Goal: Task Accomplishment & Management: Manage account settings

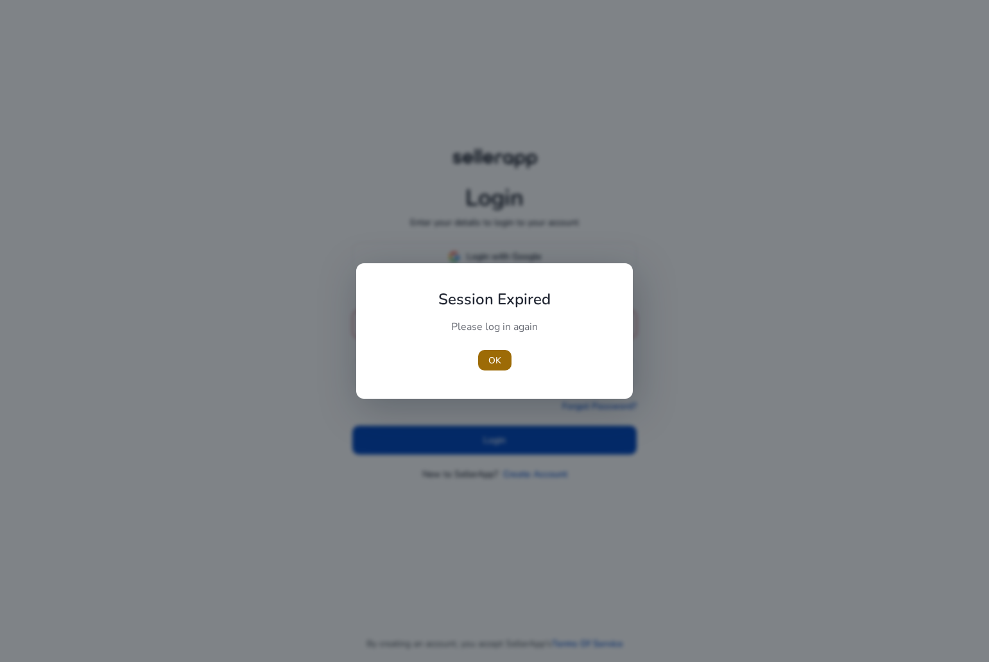
type input "**********"
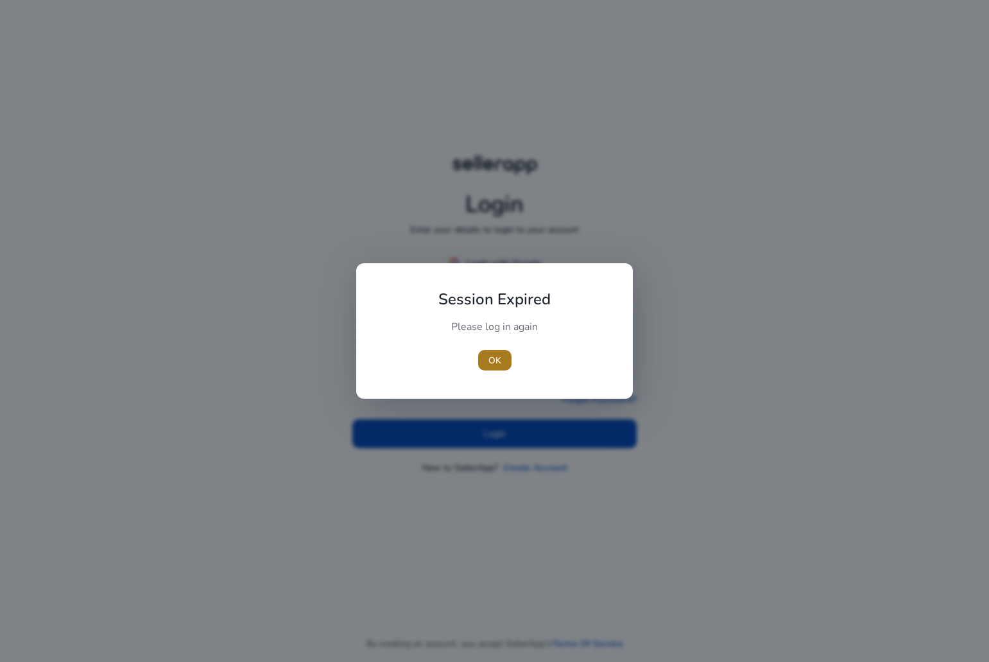
click at [488, 357] on span "OK" at bounding box center [494, 360] width 13 height 13
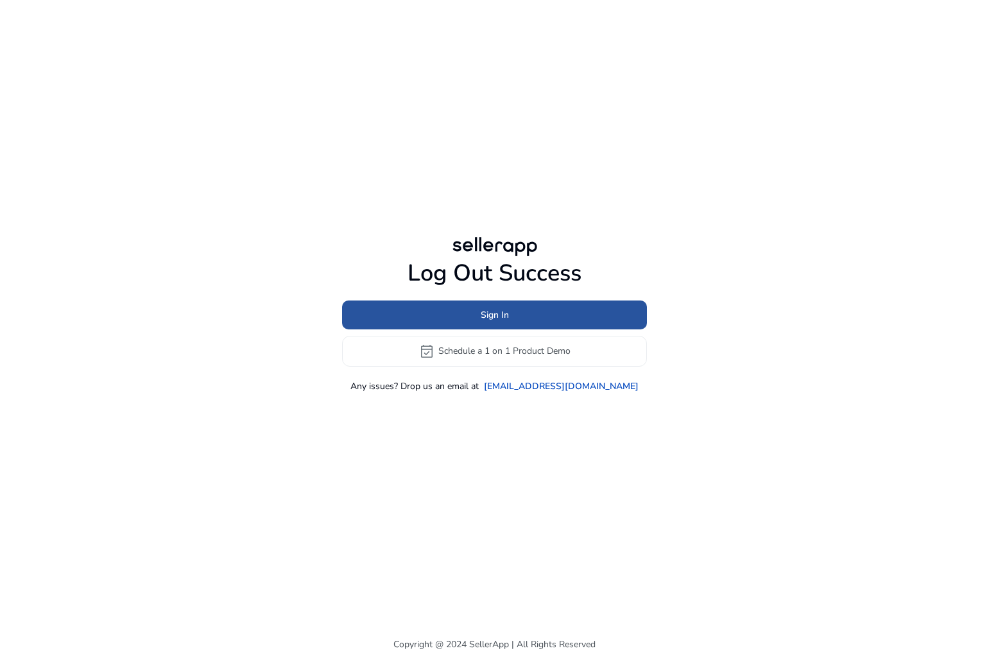
click at [498, 316] on span "Sign In" at bounding box center [495, 314] width 28 height 13
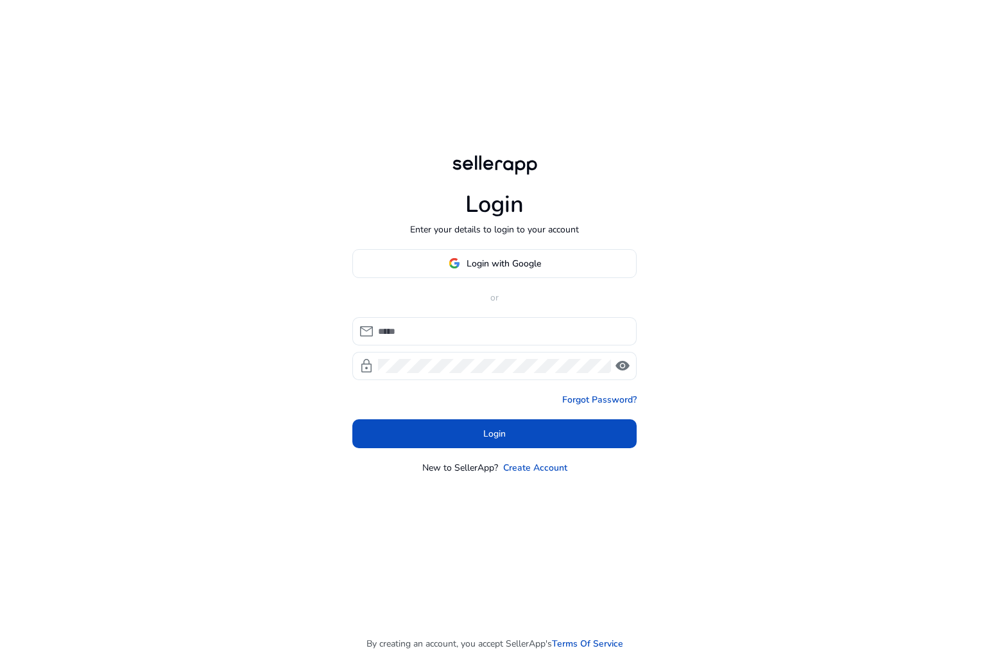
type input "**********"
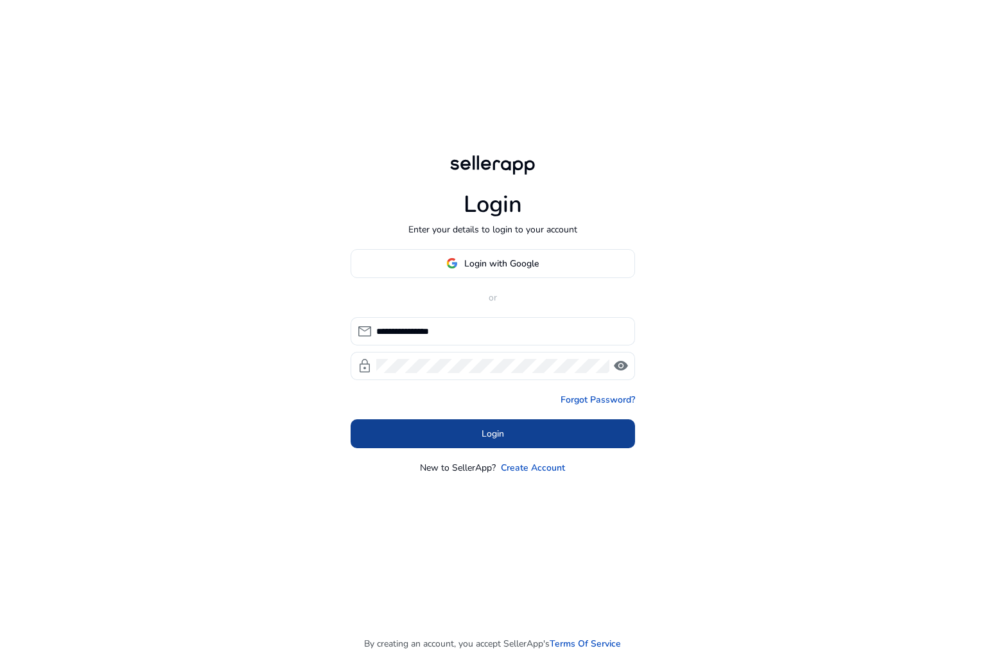
click at [497, 434] on span "Login" at bounding box center [492, 433] width 22 height 13
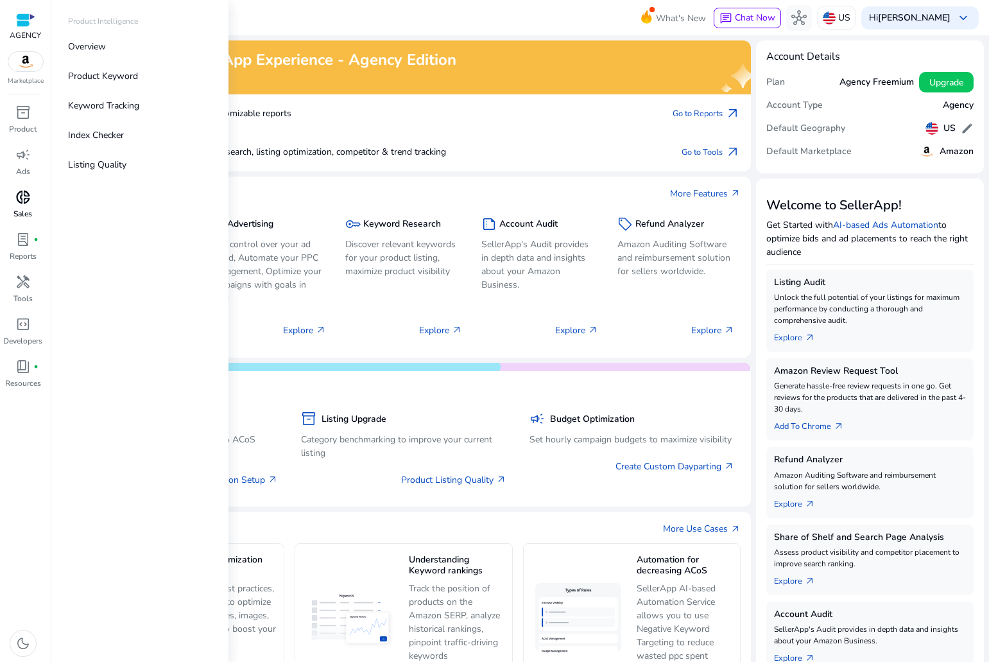
click at [19, 211] on p "Sales" at bounding box center [22, 214] width 19 height 12
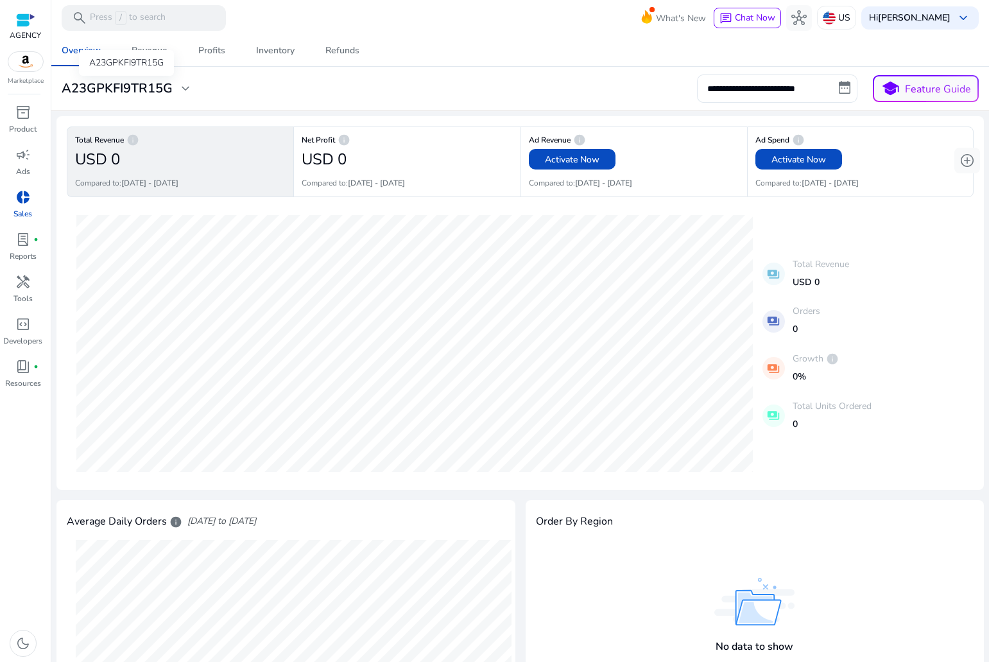
click at [162, 92] on h3 "A23GPKFI9TR15G" at bounding box center [117, 88] width 111 height 15
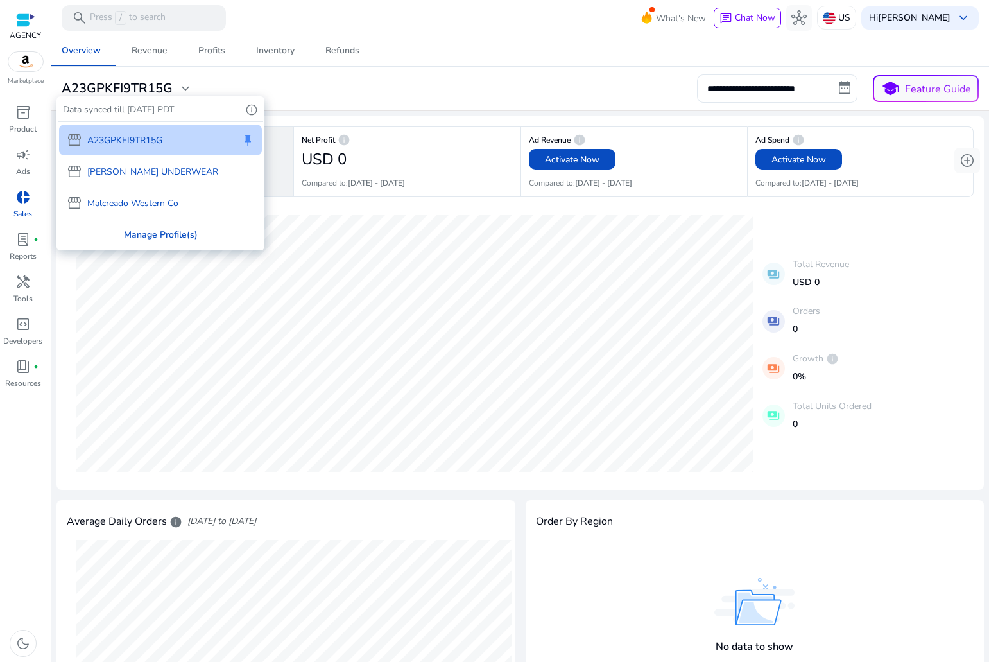
click at [152, 241] on div "Manage Profile(s)" at bounding box center [160, 234] width 205 height 29
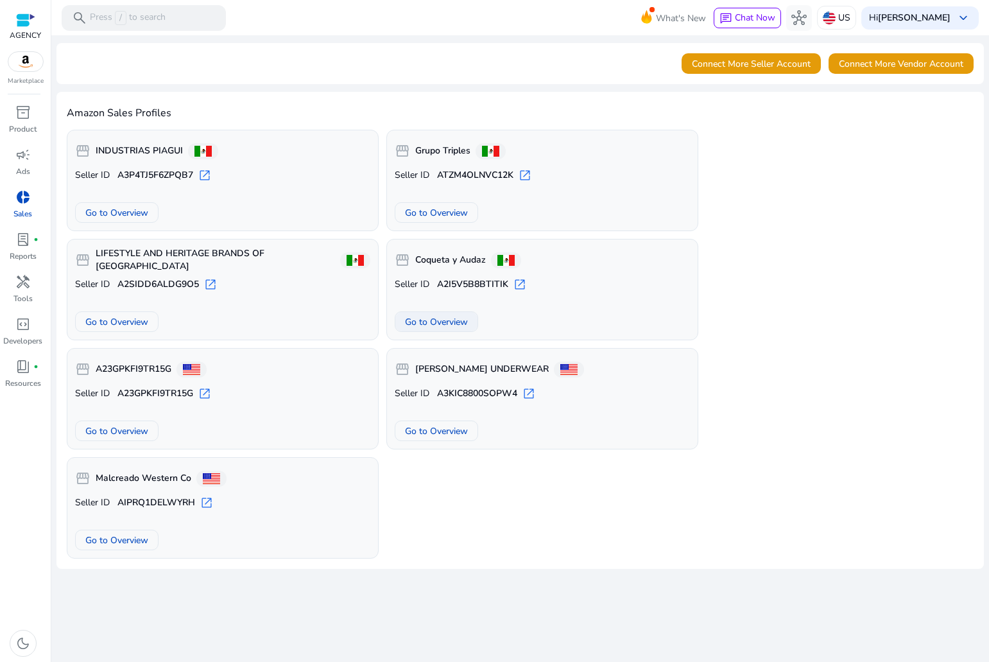
click at [447, 331] on span at bounding box center [436, 321] width 82 height 31
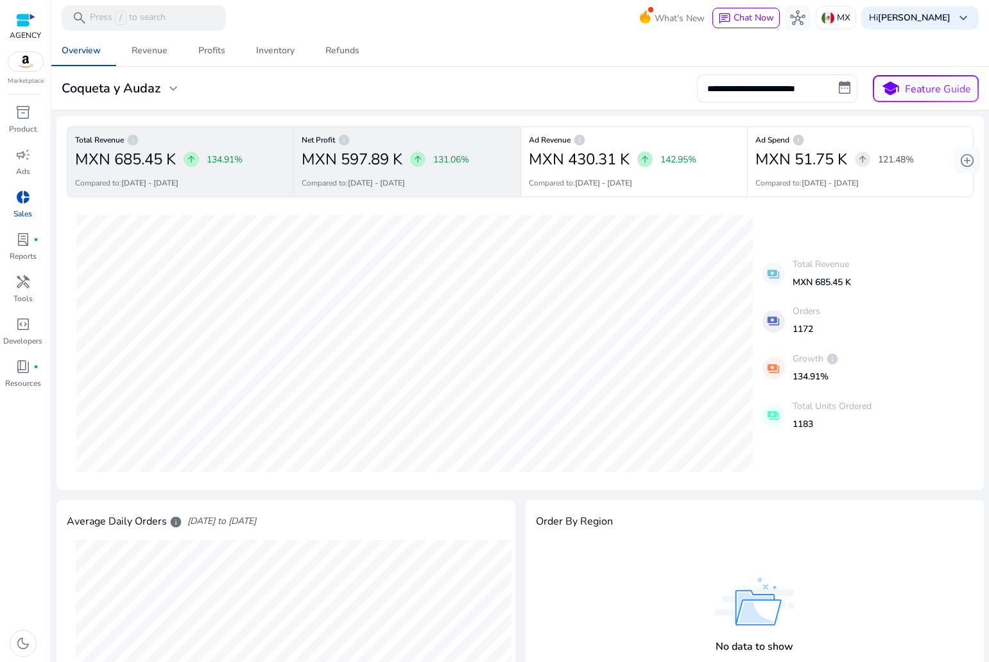
click at [487, 135] on div "Net Profit info MXN 597.89 K arrow_upward 131.06% Compared to: 26-07-2025 - 08-…" at bounding box center [406, 161] width 227 height 71
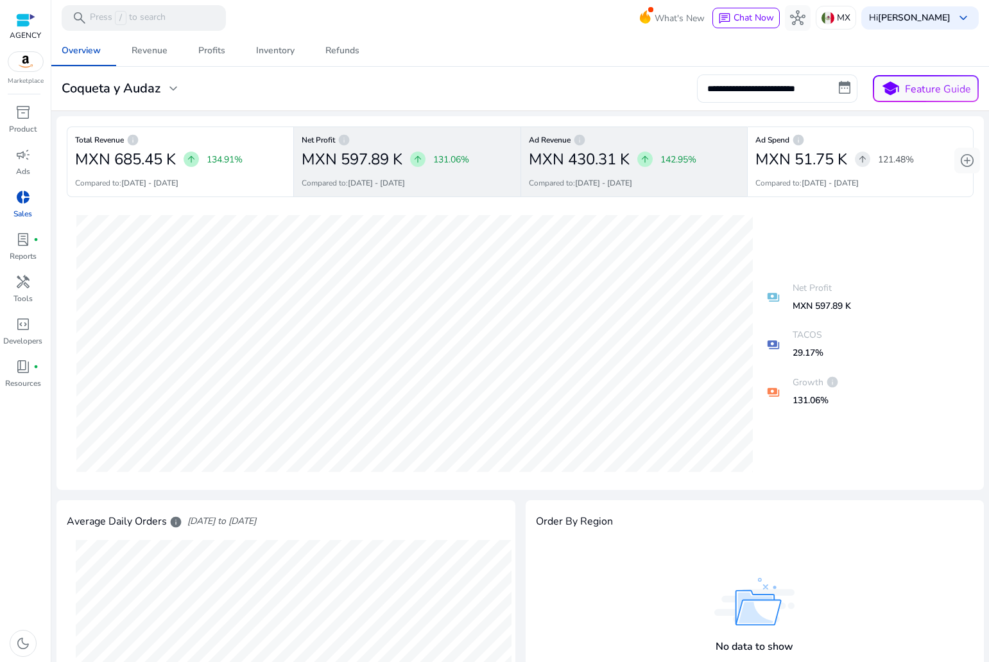
click at [617, 175] on div "Ad Revenue info MXN 430.31 K arrow_upward 142.95% Compared to: 26-07-2025 - 08-…" at bounding box center [633, 161] width 227 height 71
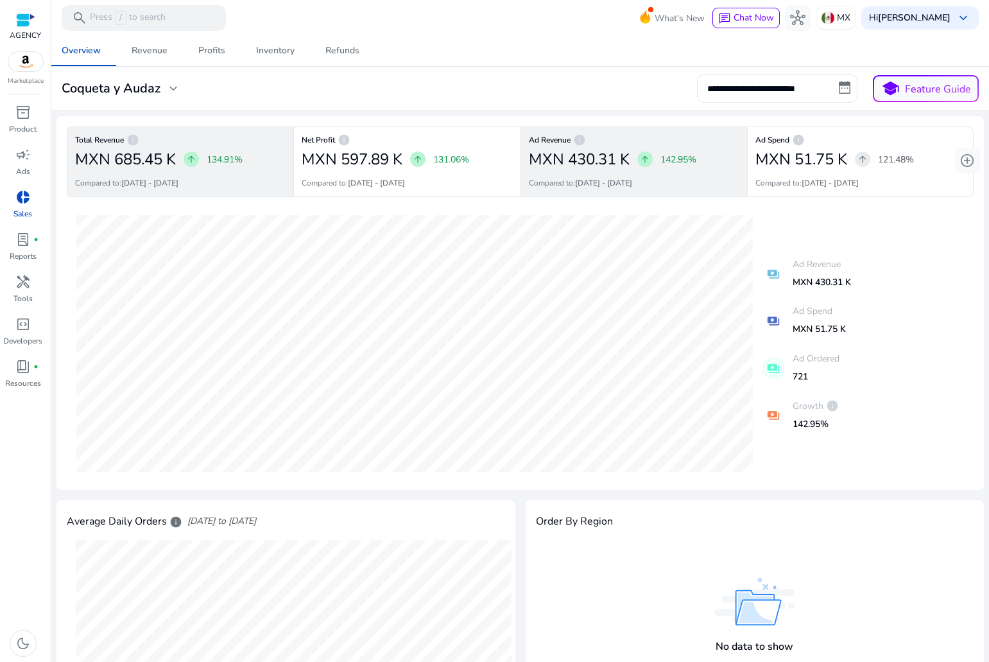
click at [230, 159] on p "134.91%" at bounding box center [225, 159] width 36 height 13
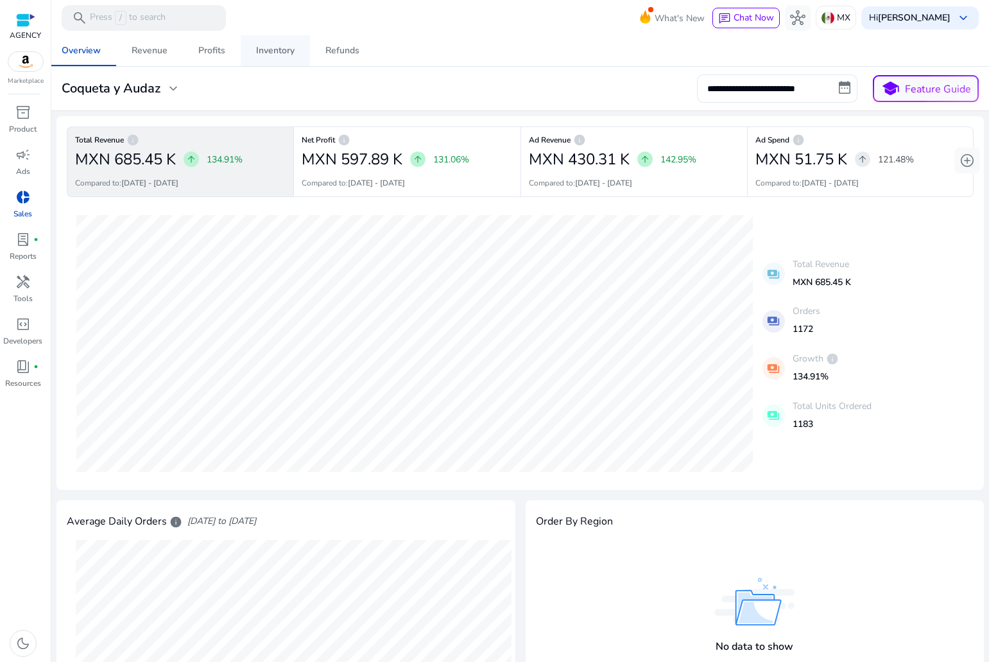
click at [268, 42] on span "Inventory" at bounding box center [275, 50] width 39 height 31
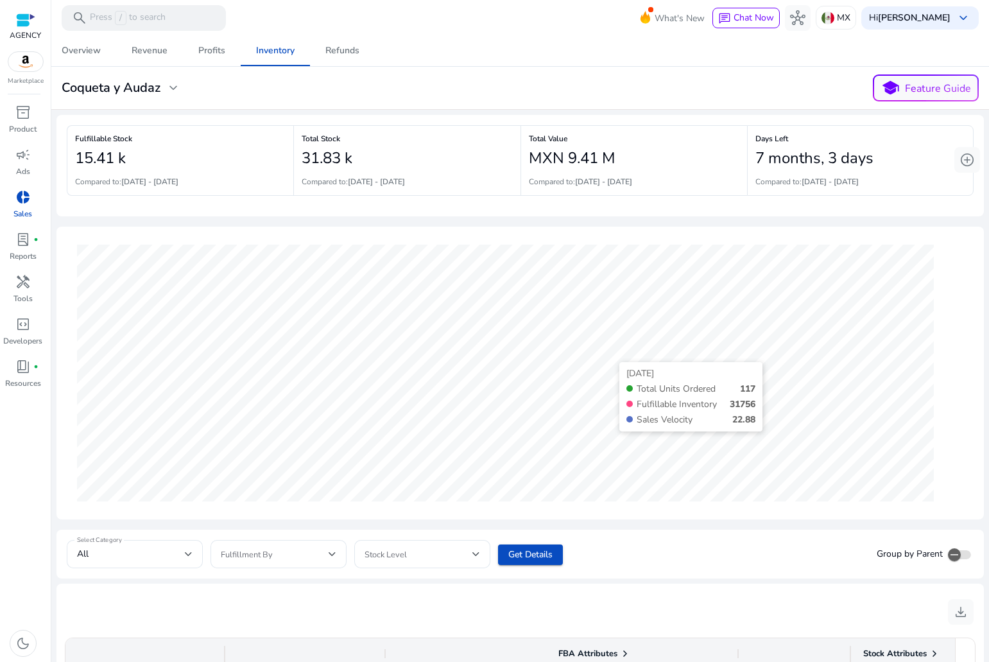
scroll to position [299, 0]
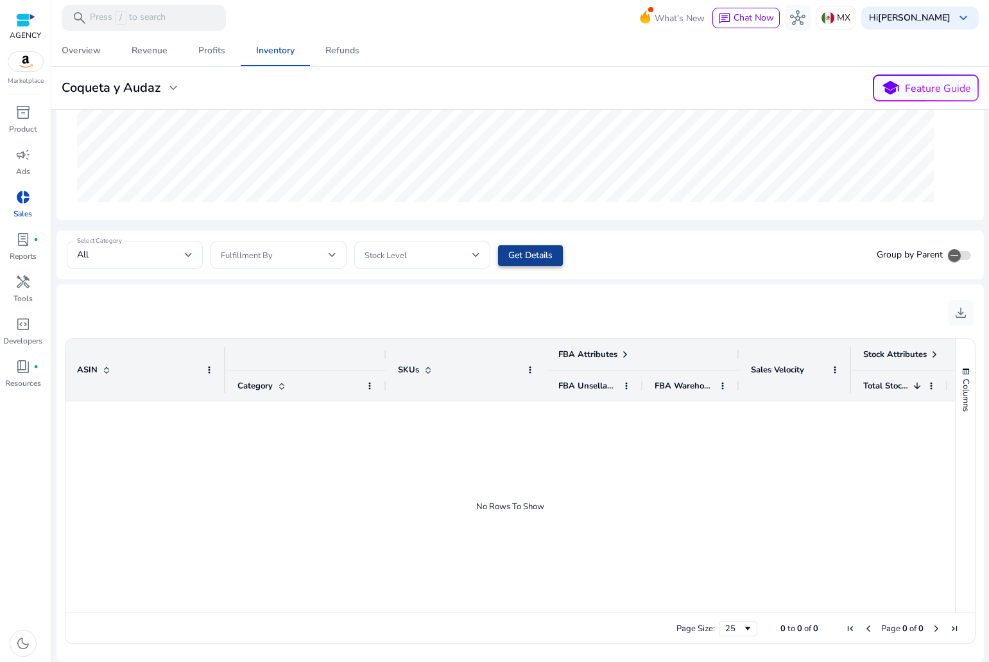
click at [527, 253] on span "Get Details" at bounding box center [530, 254] width 44 height 13
click at [525, 245] on span at bounding box center [530, 255] width 65 height 31
click at [528, 246] on span at bounding box center [530, 255] width 65 height 31
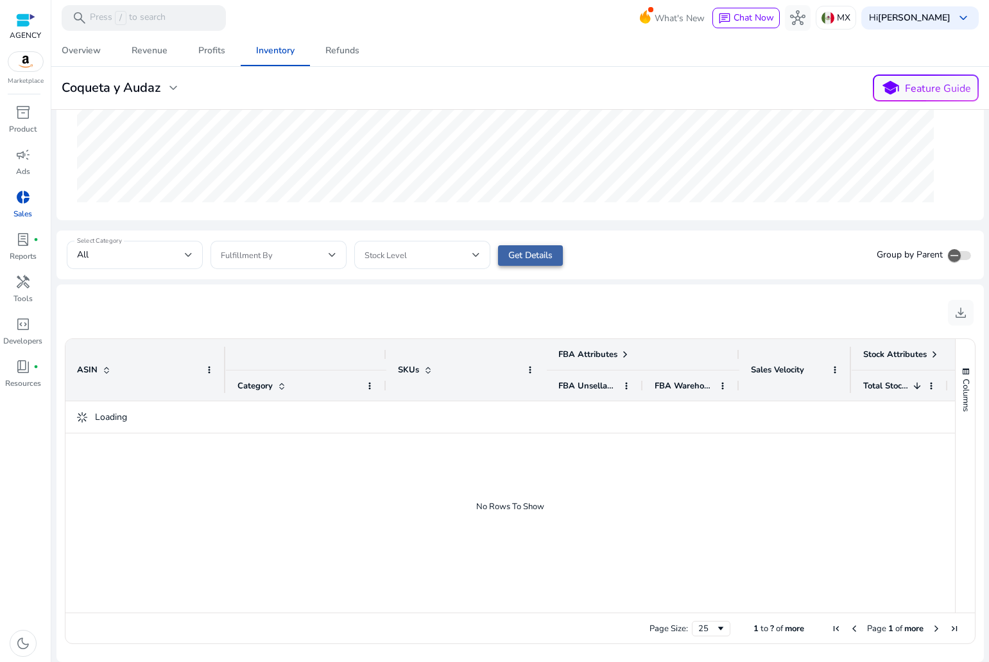
click at [528, 246] on span at bounding box center [530, 255] width 65 height 31
click at [114, 237] on mat-label "Select Category" at bounding box center [99, 240] width 45 height 9
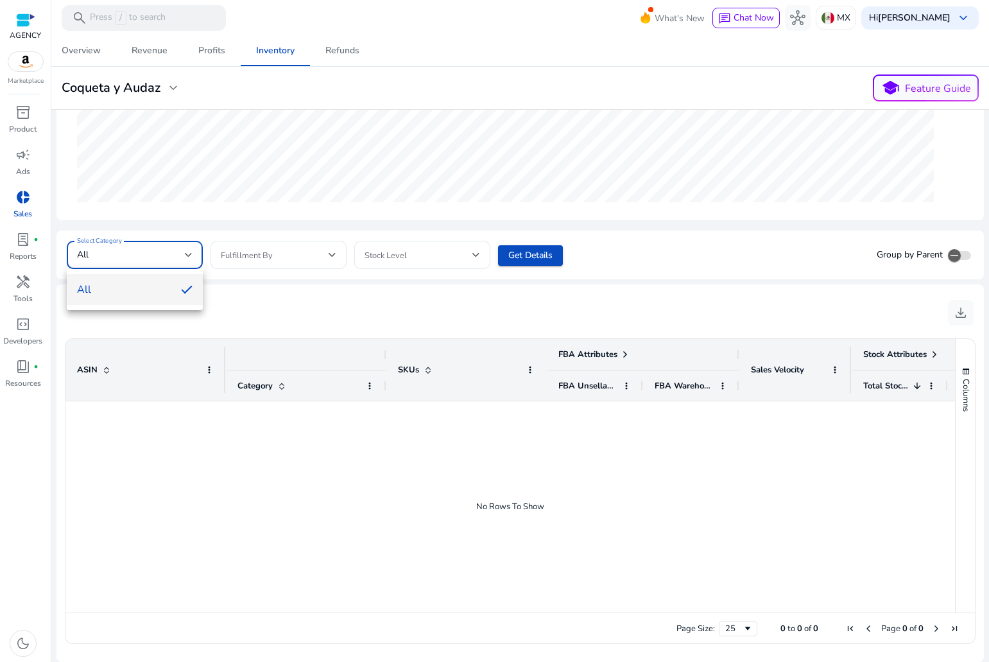
click at [283, 248] on div at bounding box center [494, 331] width 989 height 662
click at [290, 257] on span at bounding box center [275, 255] width 108 height 14
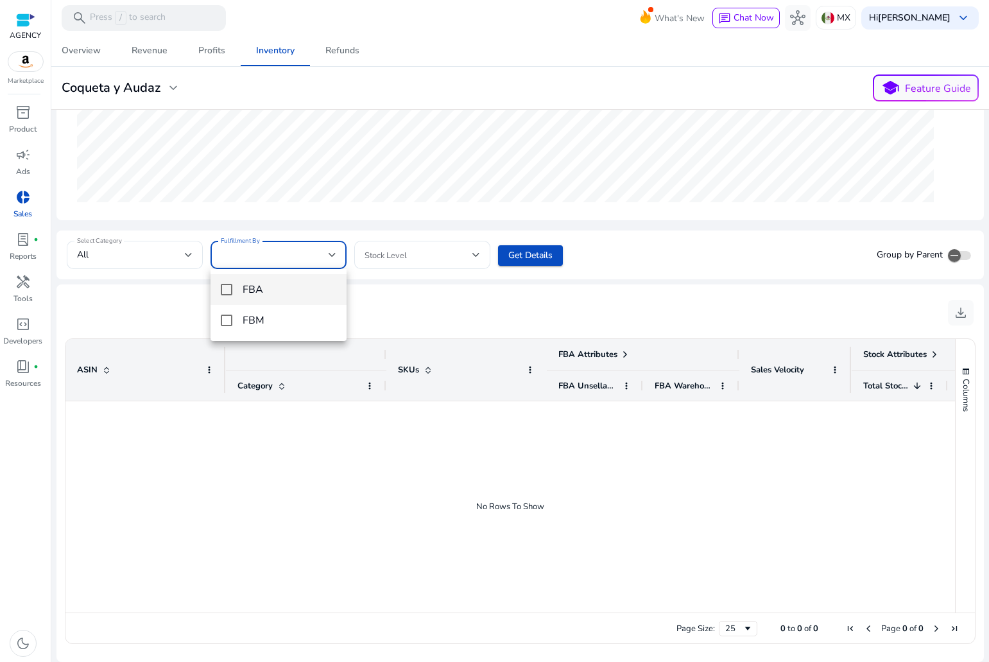
click at [234, 293] on mat-option "FBA" at bounding box center [279, 289] width 136 height 31
click at [476, 257] on div at bounding box center [494, 331] width 989 height 662
click at [465, 259] on span at bounding box center [419, 255] width 108 height 14
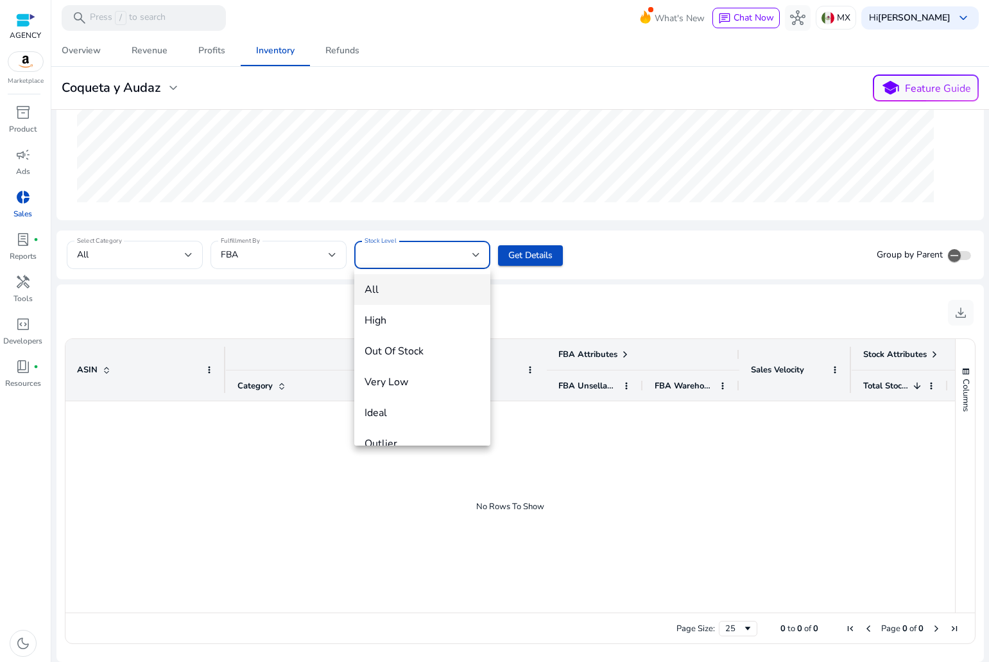
drag, startPoint x: 465, startPoint y: 259, endPoint x: 473, endPoint y: 258, distance: 7.8
click at [467, 259] on div at bounding box center [494, 331] width 989 height 662
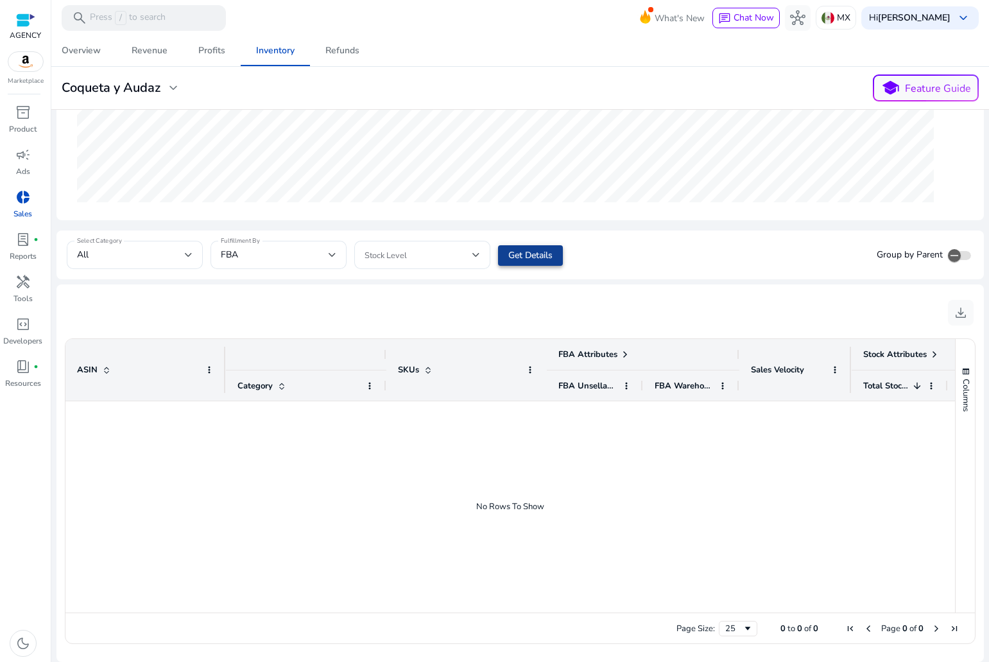
click at [524, 257] on span "Get Details" at bounding box center [530, 254] width 44 height 13
click at [954, 261] on icon "button" at bounding box center [955, 256] width 12 height 12
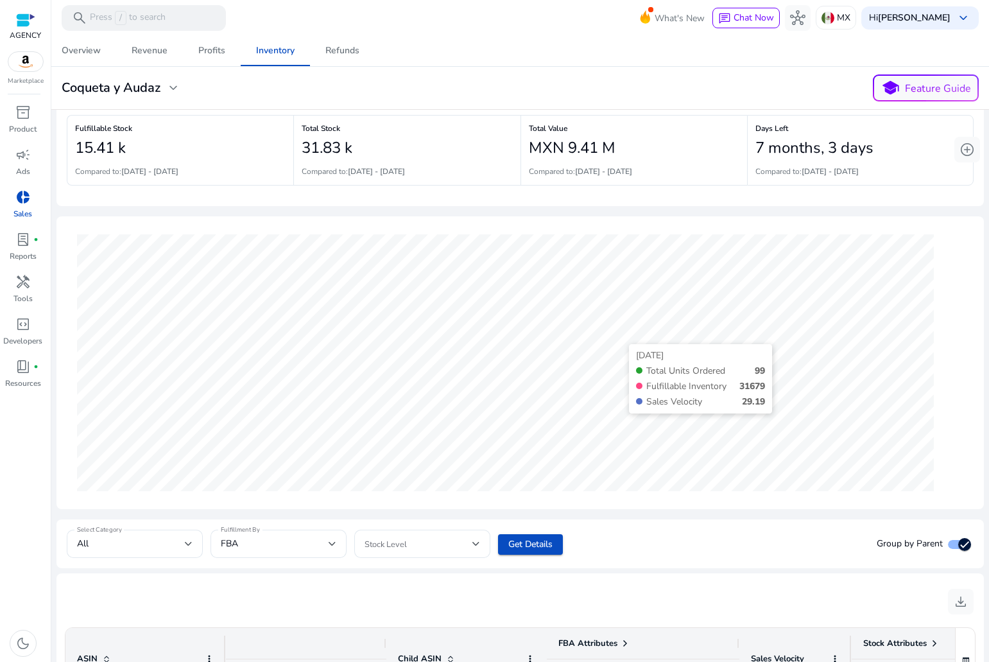
scroll to position [0, 0]
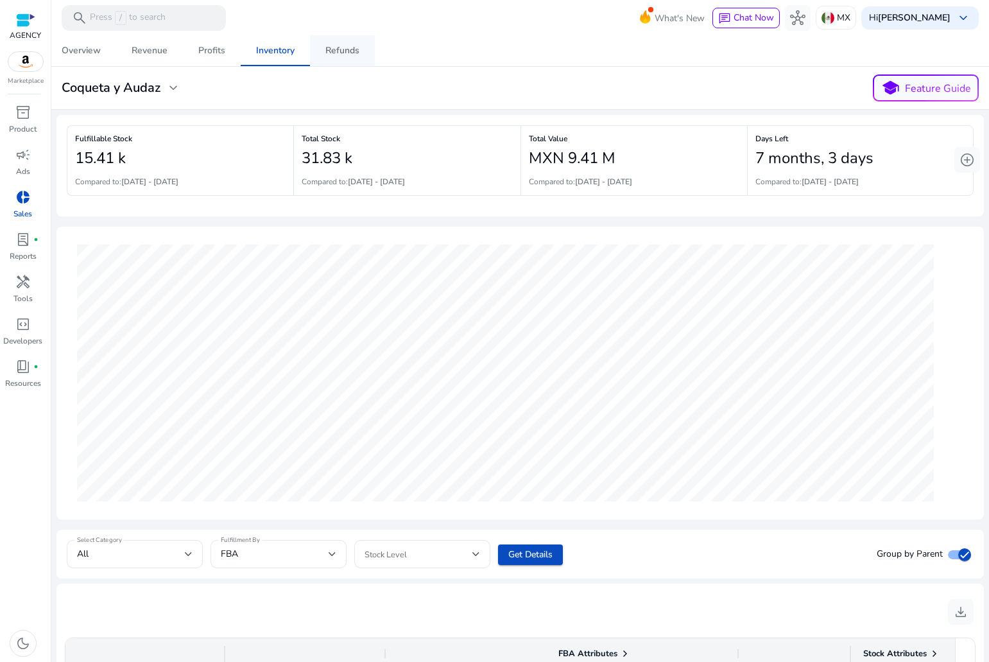
click at [322, 44] on link "Refunds" at bounding box center [342, 50] width 65 height 31
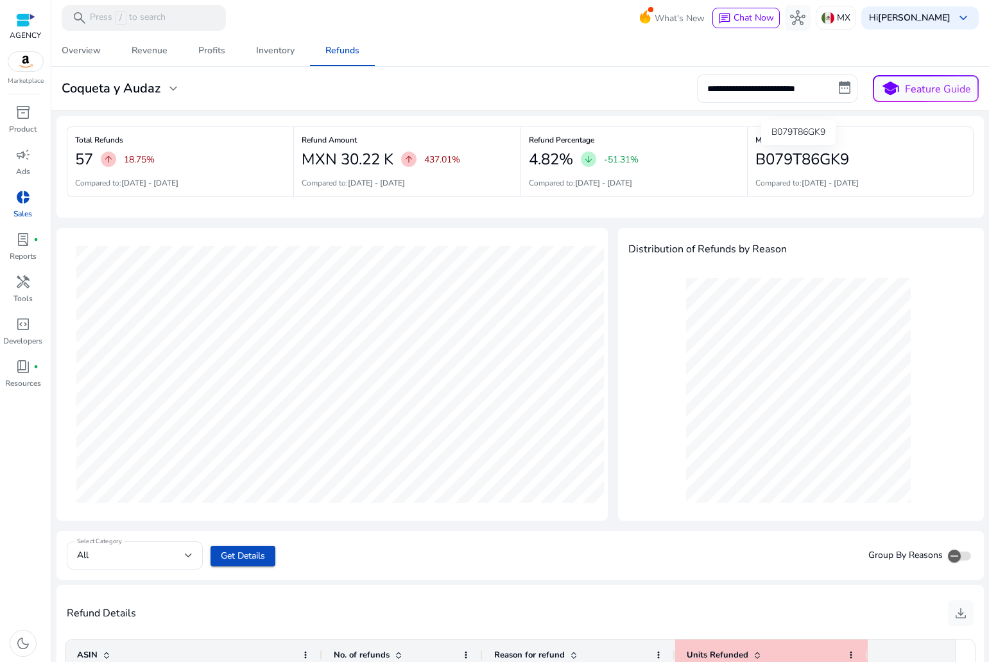
click at [784, 153] on h2 "B079T86GK9" at bounding box center [802, 159] width 94 height 19
copy h2 "B079T86GK9"
click at [272, 52] on div "Inventory" at bounding box center [275, 50] width 39 height 9
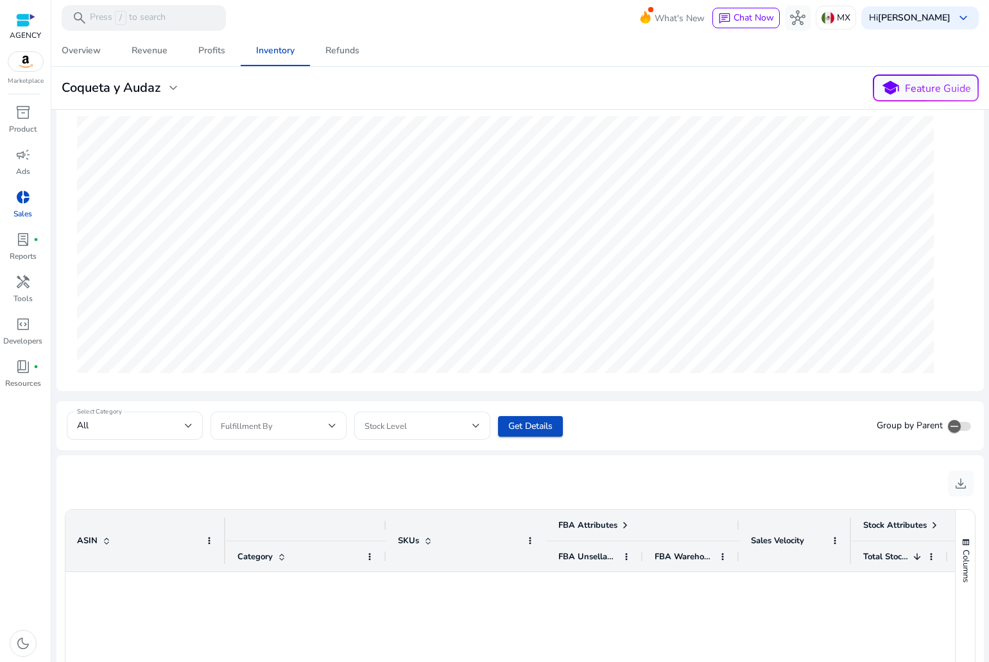
click at [301, 422] on span at bounding box center [275, 425] width 108 height 14
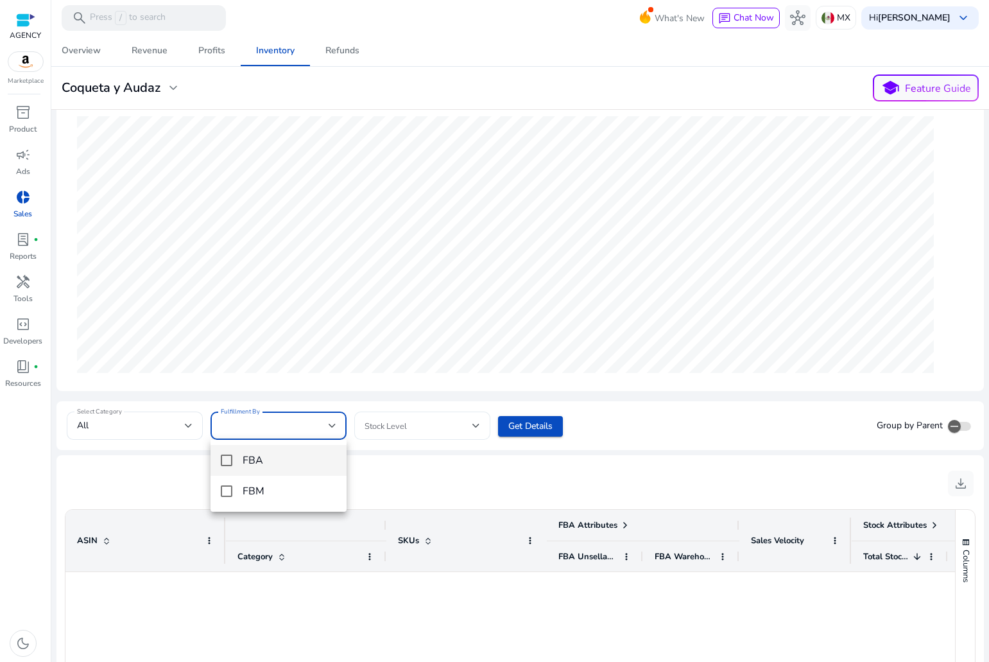
click at [440, 425] on div at bounding box center [494, 331] width 989 height 662
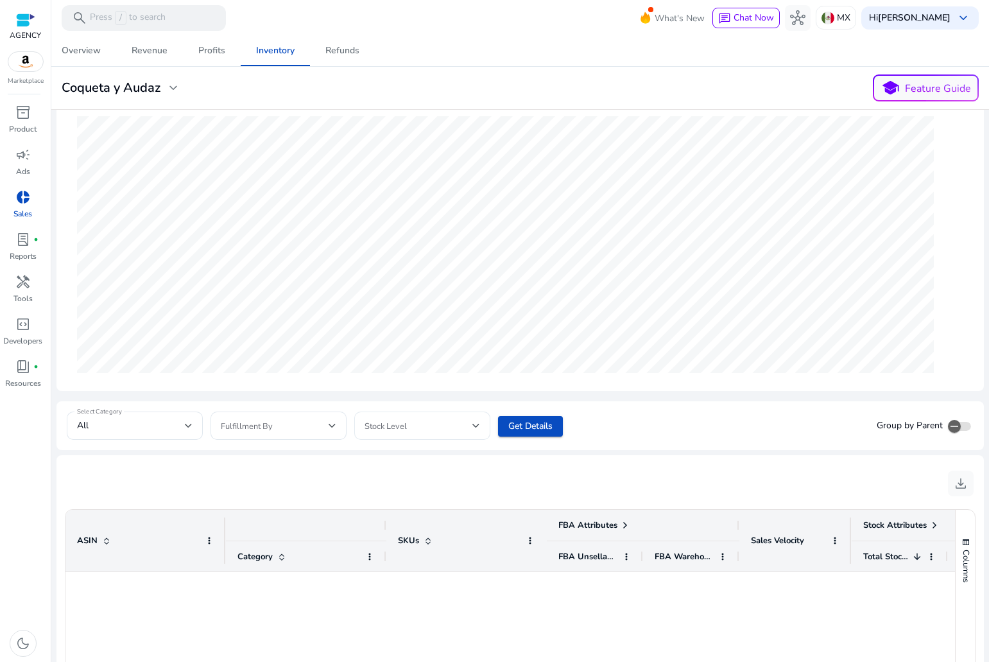
click at [440, 425] on span at bounding box center [419, 425] width 108 height 14
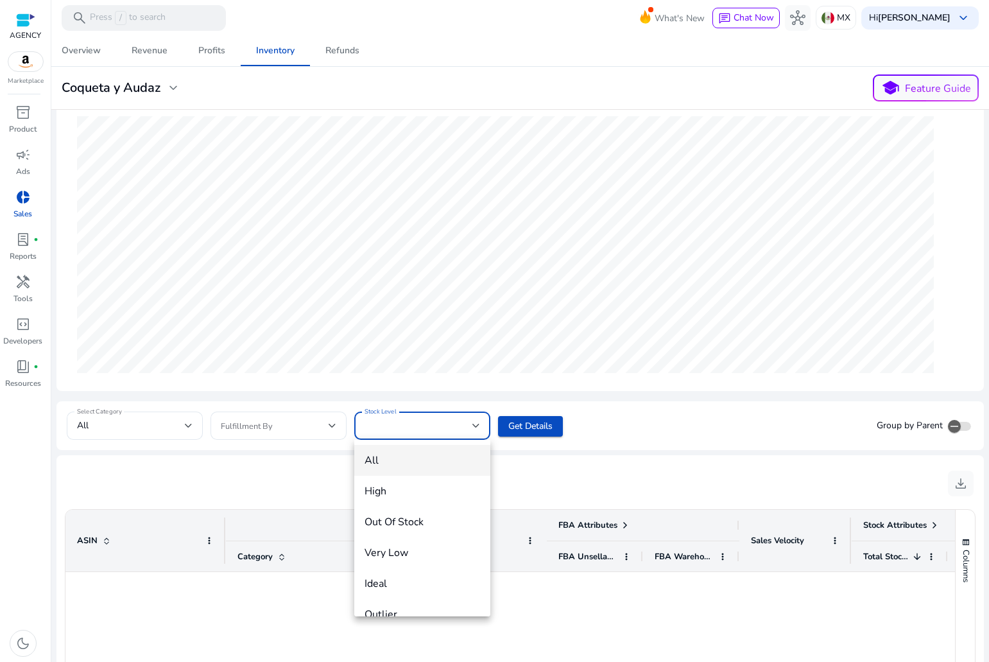
click at [440, 425] on div at bounding box center [494, 331] width 989 height 662
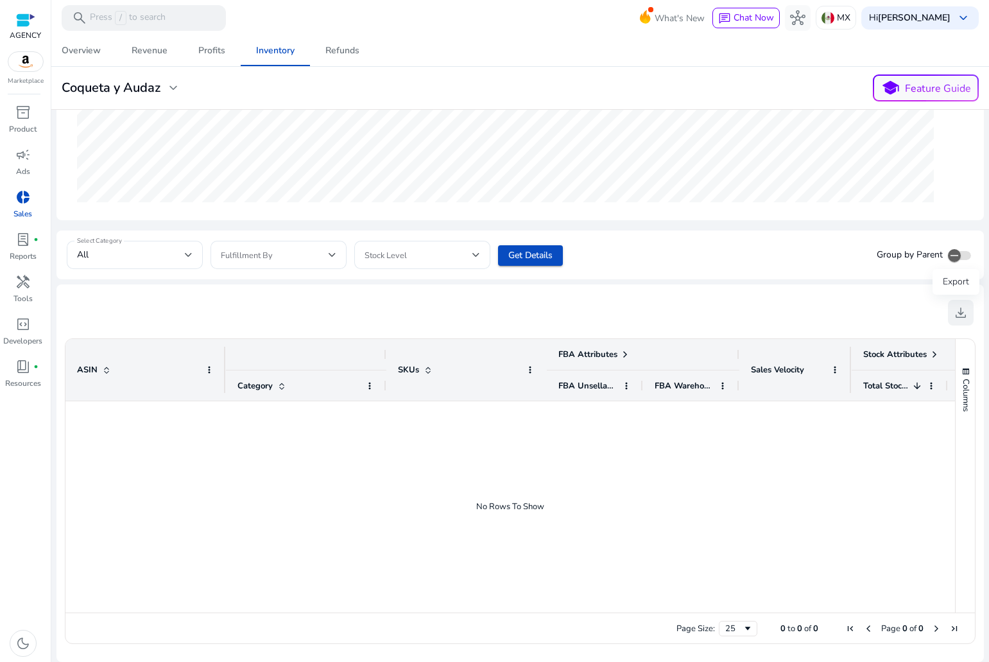
click at [954, 314] on span "download" at bounding box center [960, 312] width 15 height 15
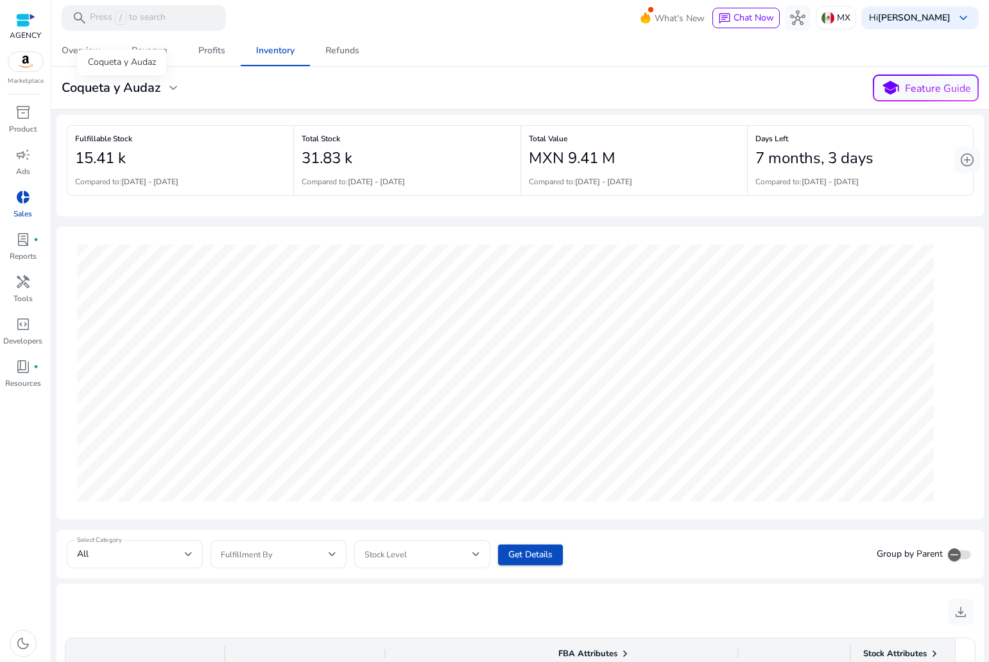
click at [148, 80] on h3 "Coqueta y Audaz" at bounding box center [111, 87] width 99 height 15
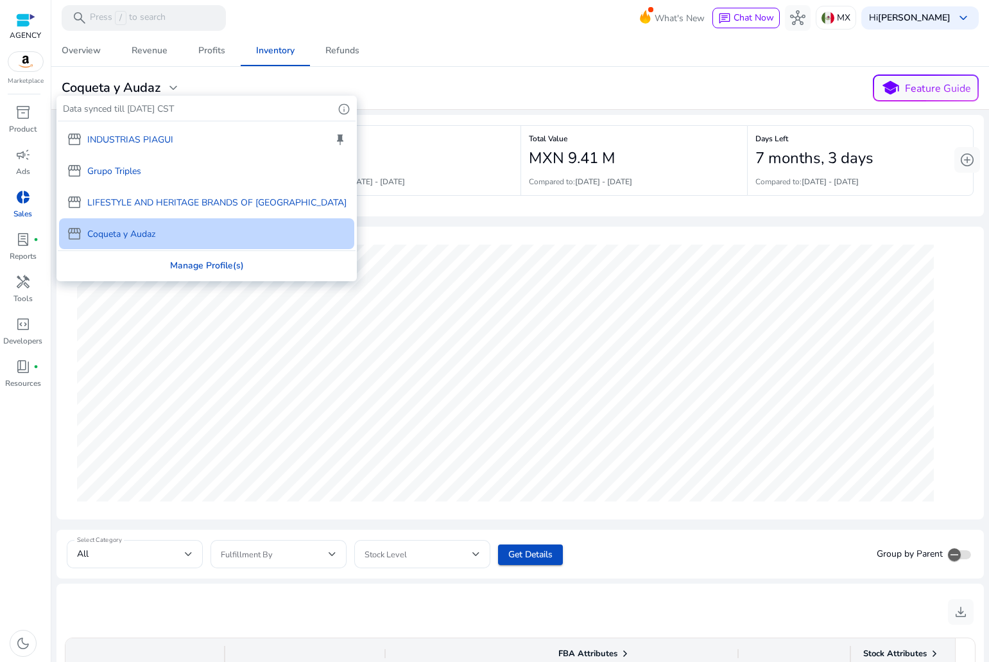
click at [168, 261] on div "Manage Profile(s)" at bounding box center [207, 265] width 298 height 29
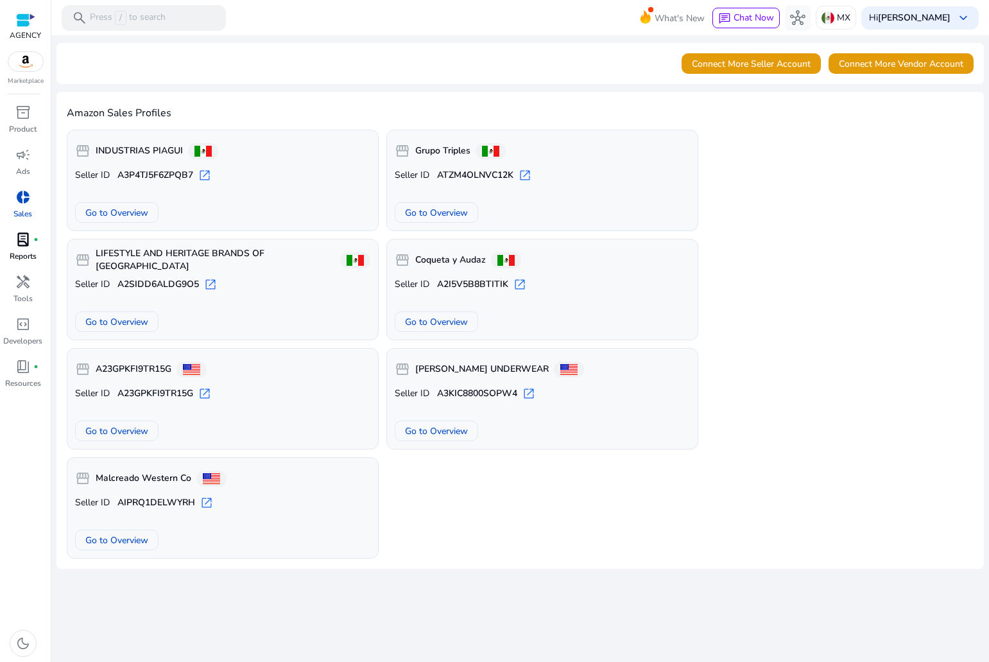
click at [35, 246] on div "lab_profile fiber_manual_record" at bounding box center [23, 239] width 36 height 21
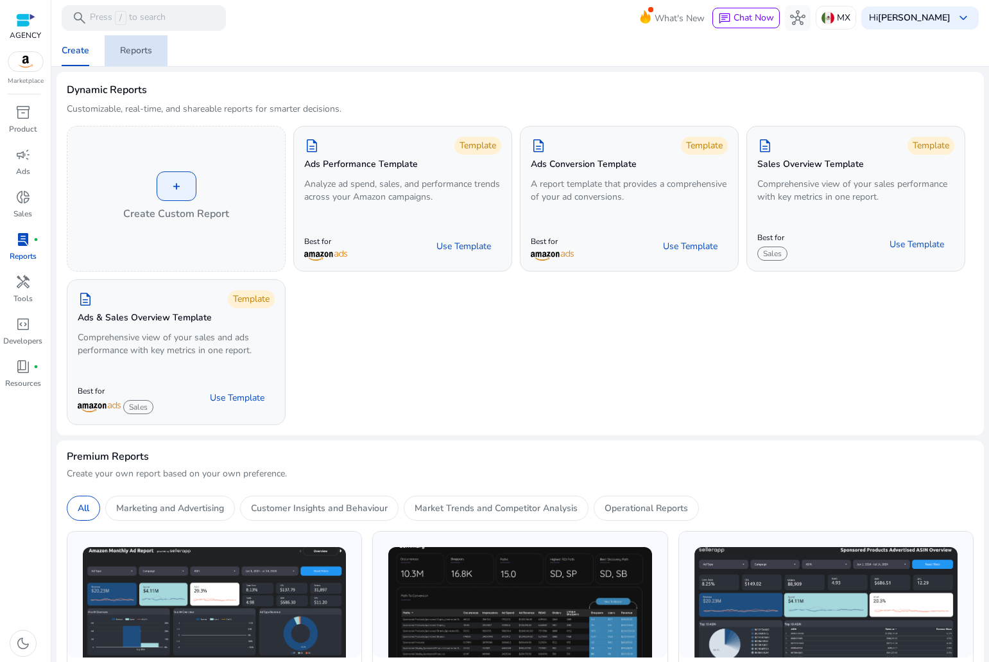
click at [130, 57] on span "Reports" at bounding box center [136, 50] width 32 height 31
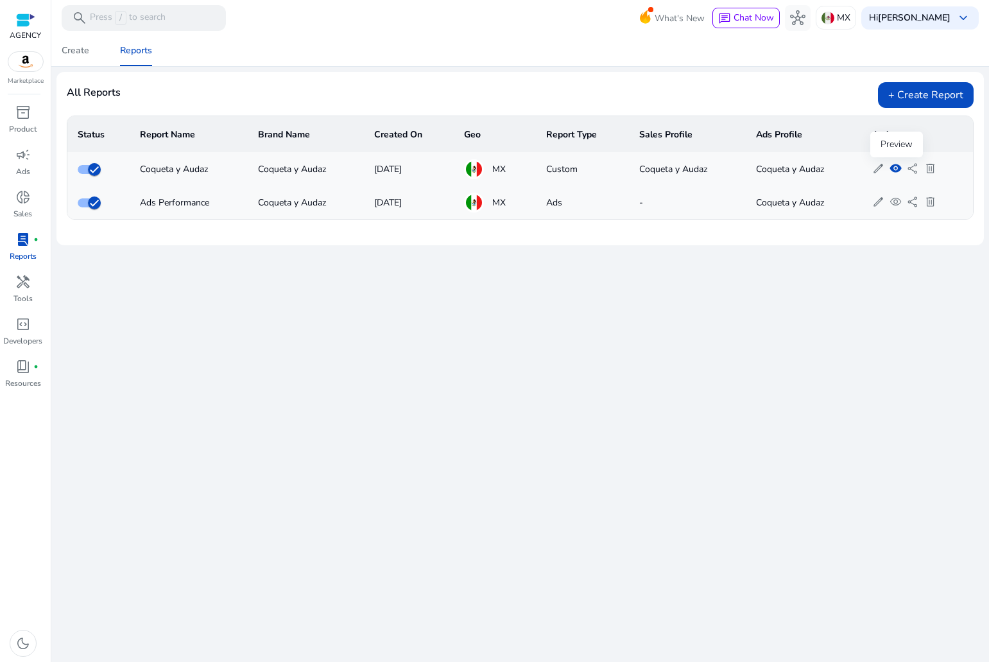
click at [892, 171] on span "visibility" at bounding box center [896, 168] width 12 height 12
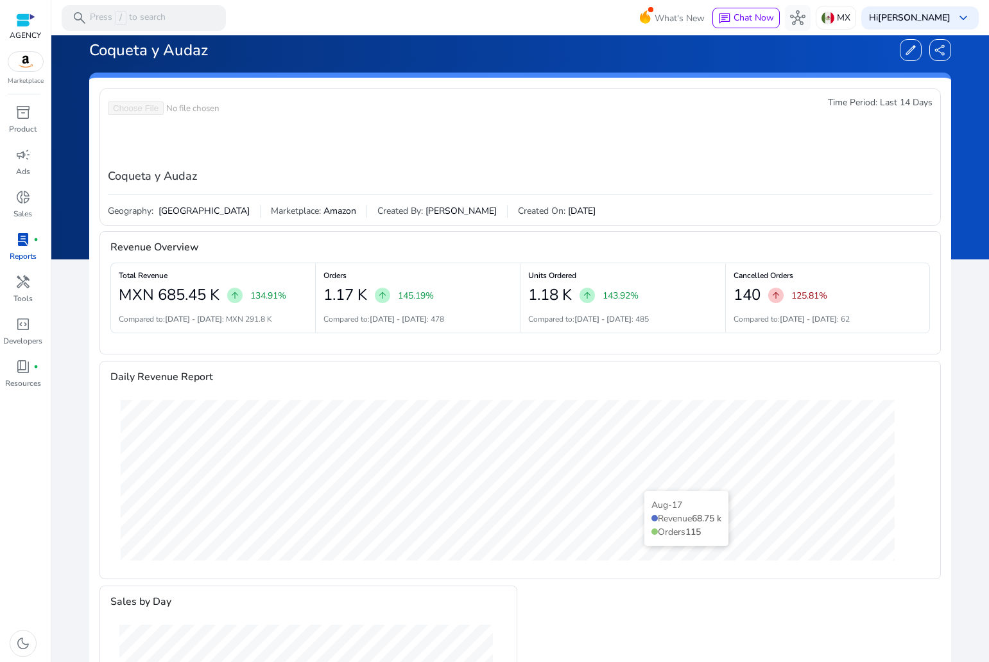
scroll to position [64, 0]
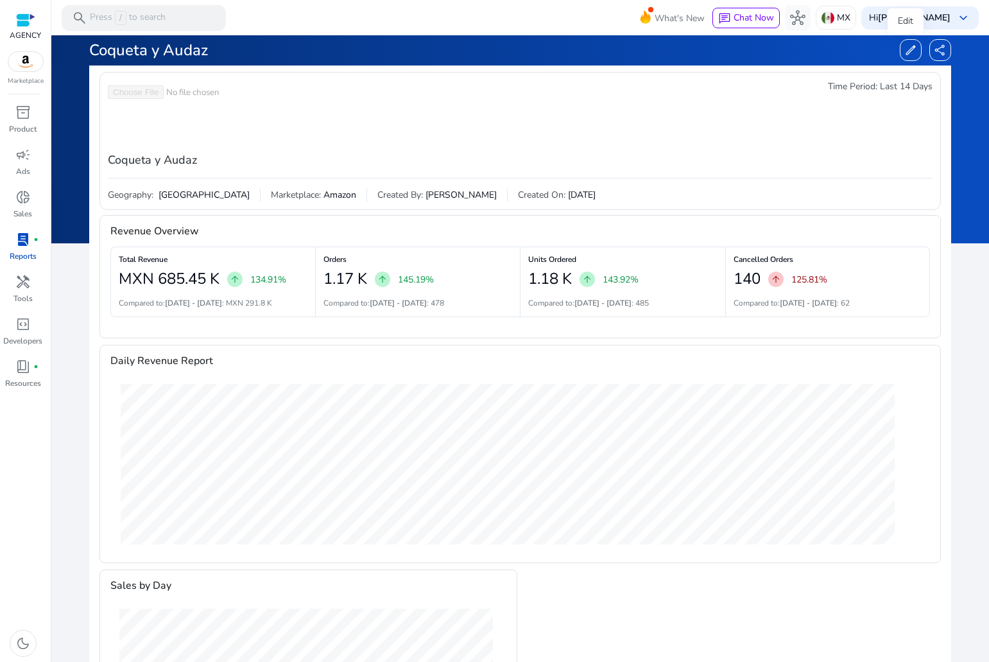
click at [900, 44] on div "edit" at bounding box center [911, 50] width 22 height 22
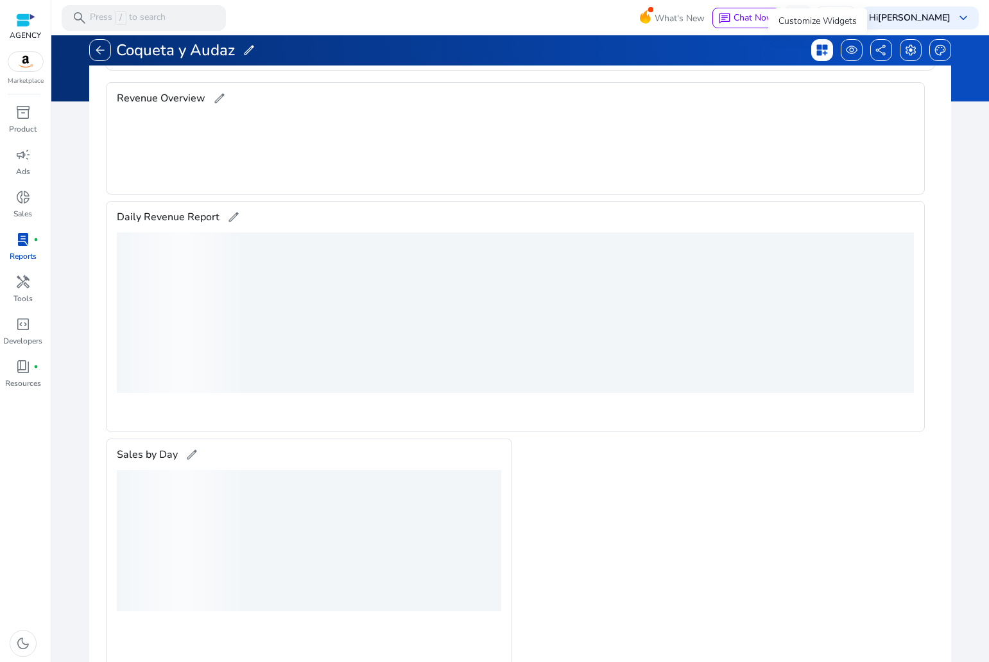
click at [816, 46] on span "dashboard_customize" at bounding box center [822, 50] width 13 height 13
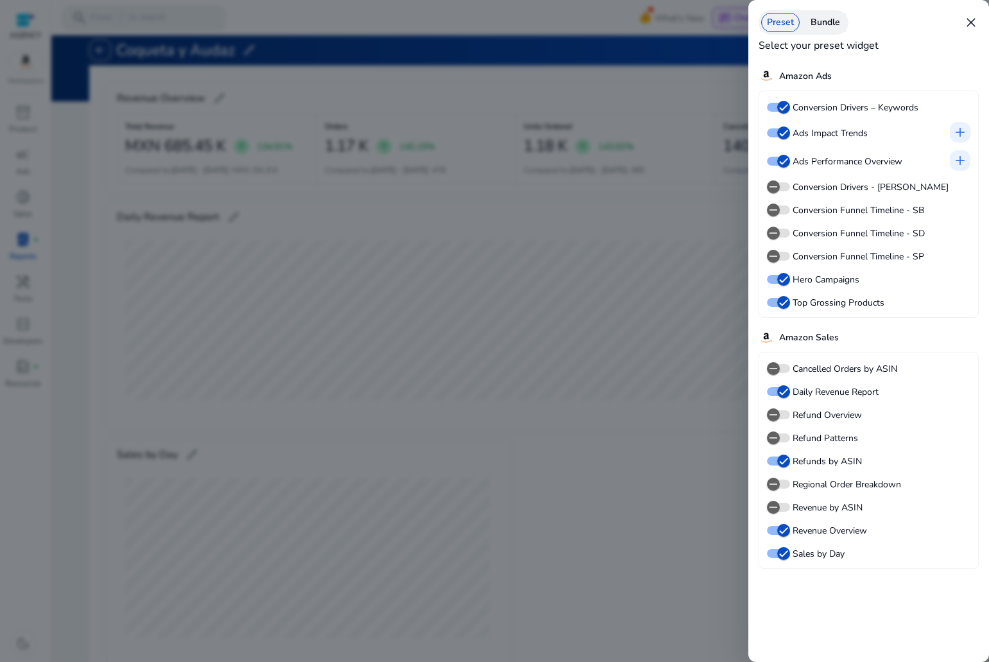
click at [710, 450] on div at bounding box center [494, 331] width 989 height 662
